Goal: Information Seeking & Learning: Learn about a topic

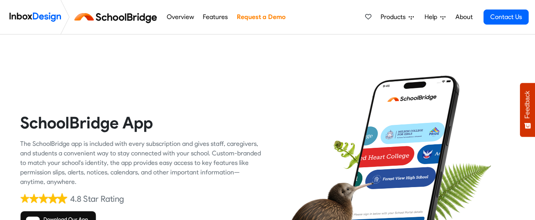
scroll to position [278, 0]
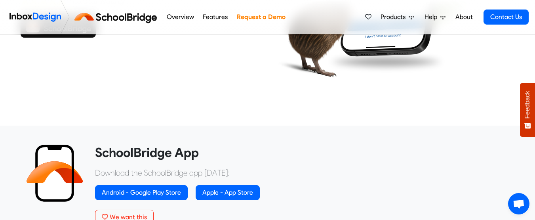
scroll to position [40, 0]
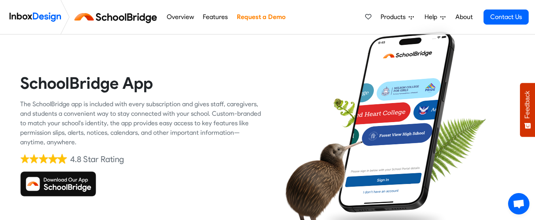
click at [66, 178] on img at bounding box center [58, 183] width 76 height 25
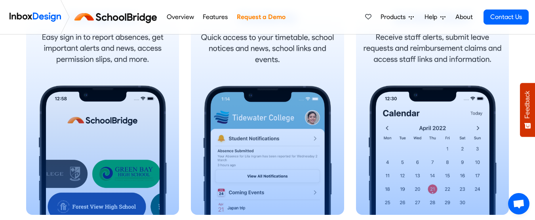
scroll to position [437, 0]
